Goal: Transaction & Acquisition: Book appointment/travel/reservation

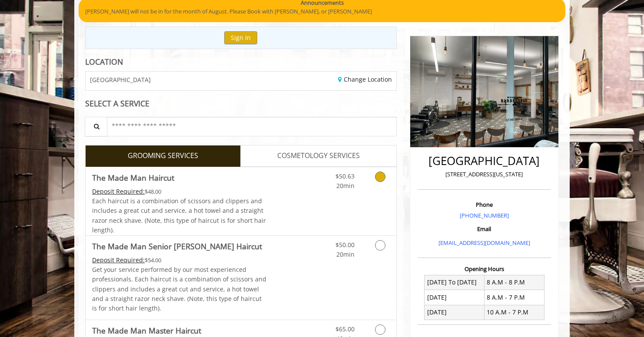
scroll to position [65, 0]
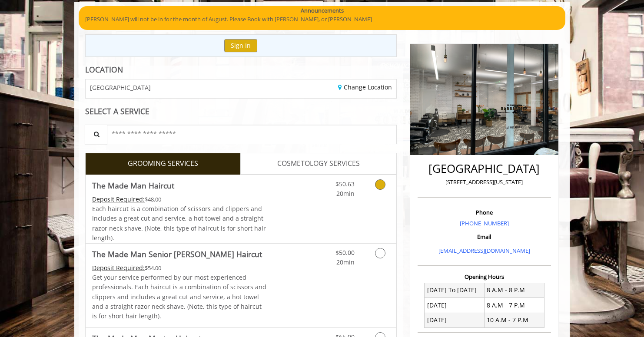
click at [379, 184] on icon "Grooming services" at bounding box center [380, 184] width 10 height 10
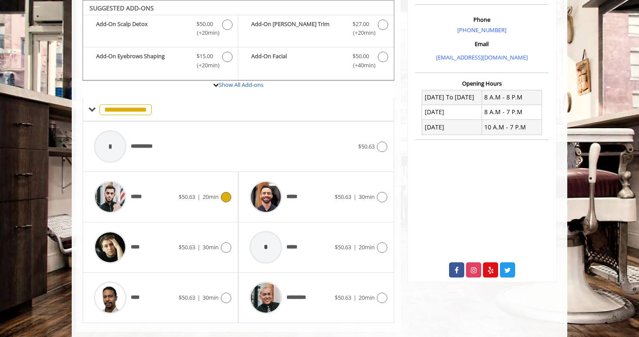
click at [199, 191] on div "***** $50.63 | 20min" at bounding box center [160, 196] width 142 height 41
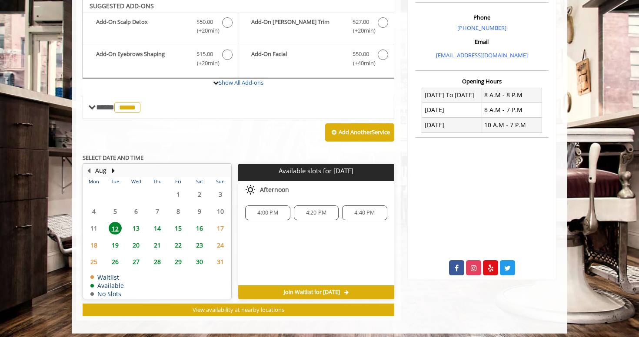
scroll to position [258, 0]
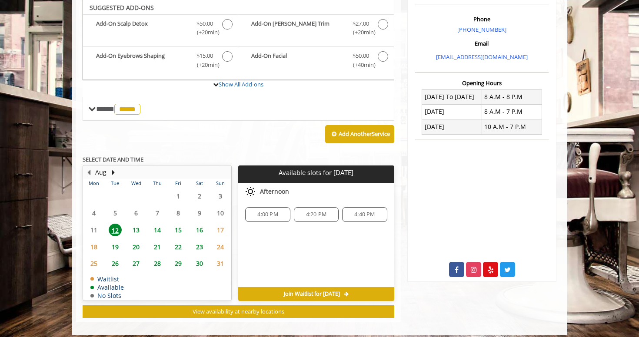
click at [135, 231] on span "13" at bounding box center [135, 230] width 13 height 13
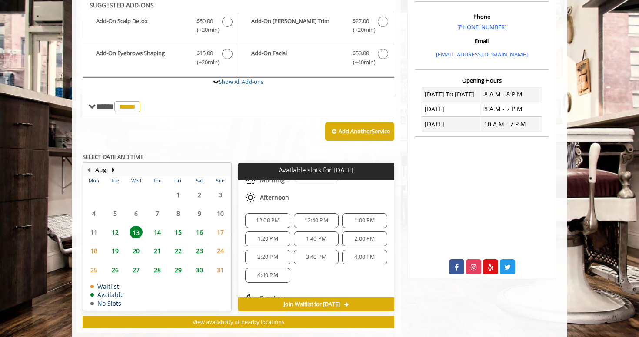
scroll to position [57, 0]
click at [354, 222] on span "1:00 PM" at bounding box center [364, 218] width 20 height 7
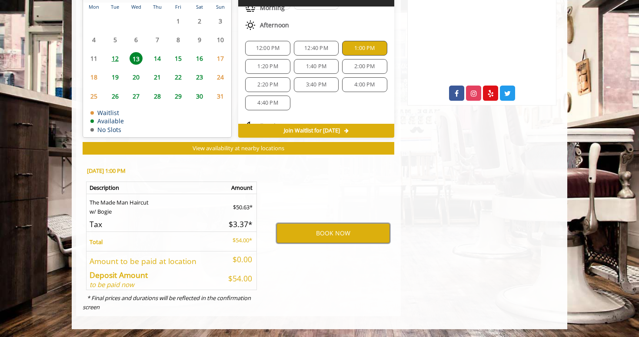
scroll to position [50, 0]
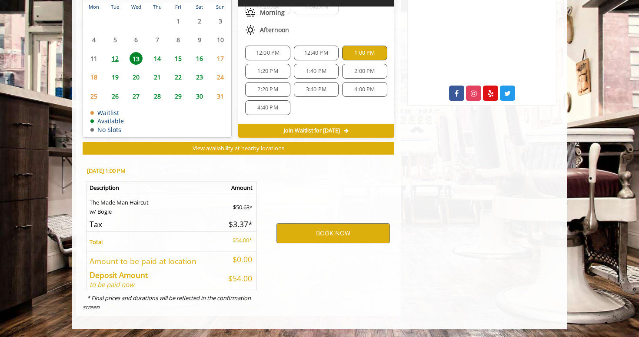
click at [304, 53] on span "12:40 PM" at bounding box center [316, 53] width 24 height 7
click at [266, 51] on span "12:00 PM" at bounding box center [268, 53] width 24 height 7
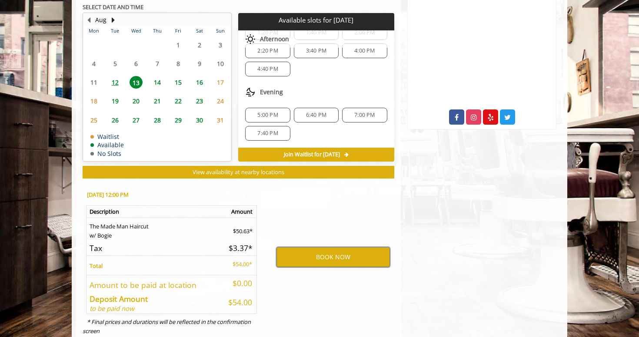
scroll to position [417, 0]
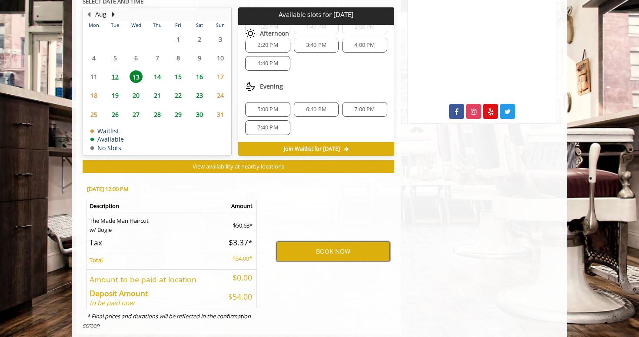
click at [345, 246] on button "BOOK NOW" at bounding box center [332, 252] width 113 height 20
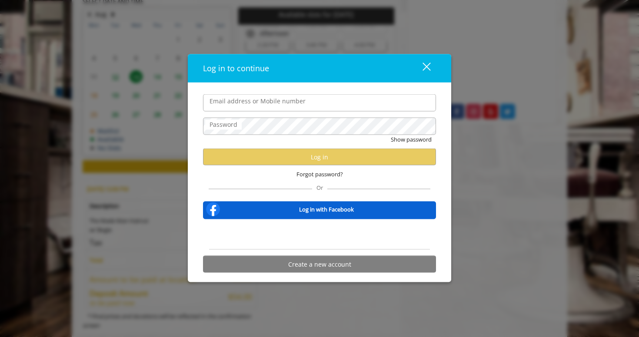
click at [306, 104] on input "Email address or Mobile number" at bounding box center [319, 102] width 233 height 17
type input "**********"
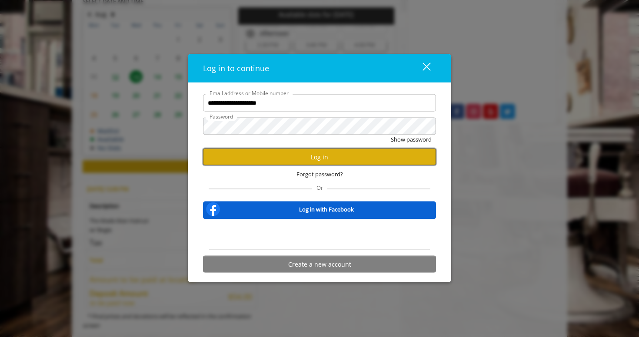
click at [239, 162] on button "Log in" at bounding box center [319, 157] width 233 height 17
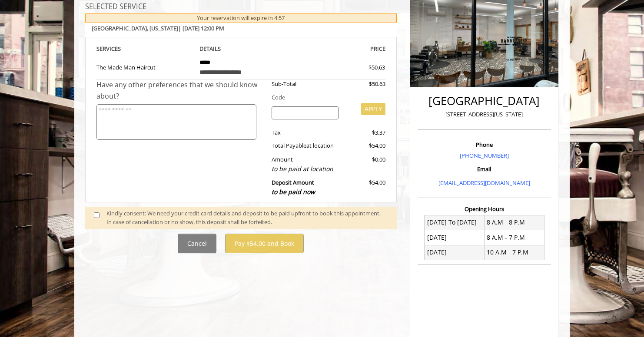
scroll to position [135, 0]
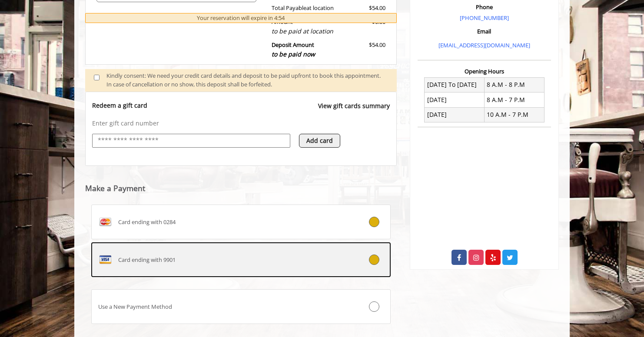
click at [205, 260] on div "Card ending with 9901" at bounding box center [216, 260] width 248 height 14
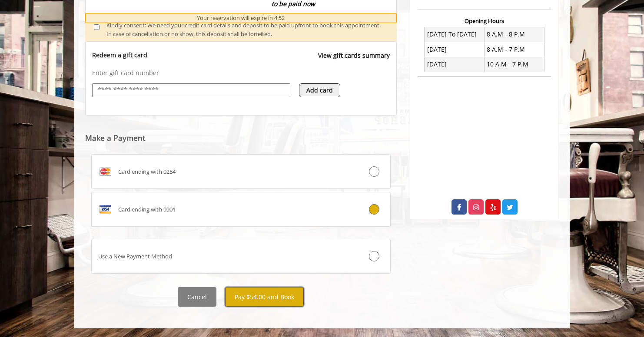
click at [258, 299] on button "Pay $54.00 and Book" at bounding box center [264, 297] width 79 height 20
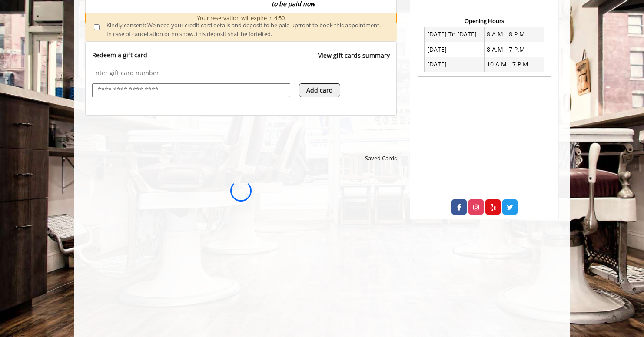
scroll to position [0, 0]
